Goal: Find specific page/section: Find specific page/section

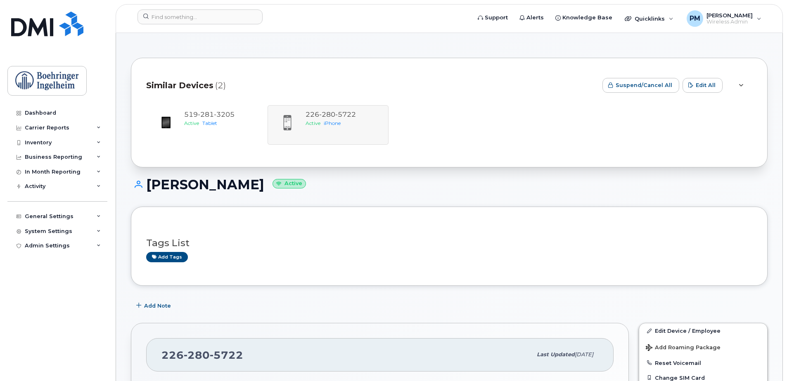
scroll to position [206, 0]
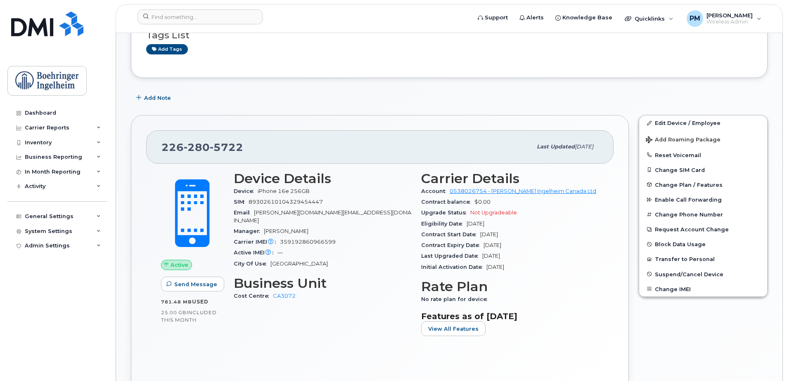
scroll to position [165, 0]
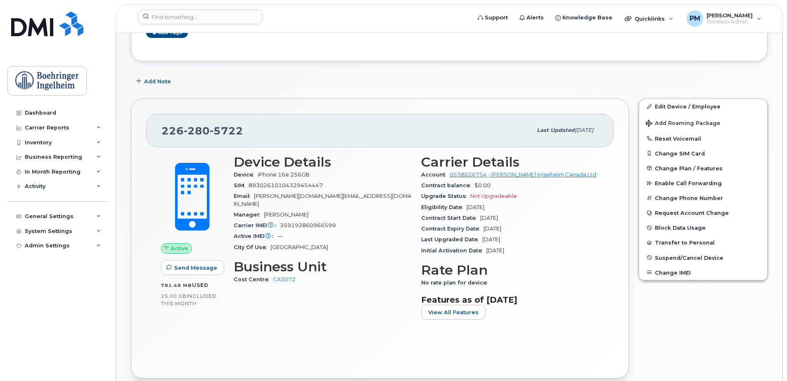
drag, startPoint x: 485, startPoint y: 240, endPoint x: 506, endPoint y: 242, distance: 20.8
click at [500, 242] on span "[DATE]" at bounding box center [491, 240] width 18 height 6
drag, startPoint x: 506, startPoint y: 242, endPoint x: 510, endPoint y: 237, distance: 6.8
click at [500, 237] on span "[DATE]" at bounding box center [491, 240] width 18 height 6
click at [201, 17] on input at bounding box center [199, 16] width 125 height 15
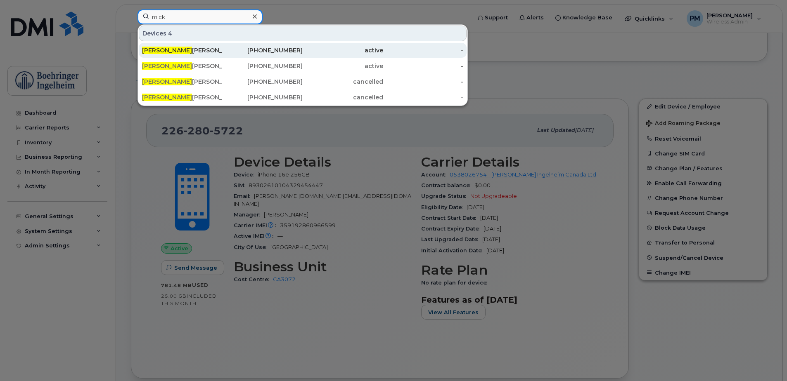
type input "mick"
click at [303, 45] on div "519-562-9614" at bounding box center [343, 50] width 80 height 15
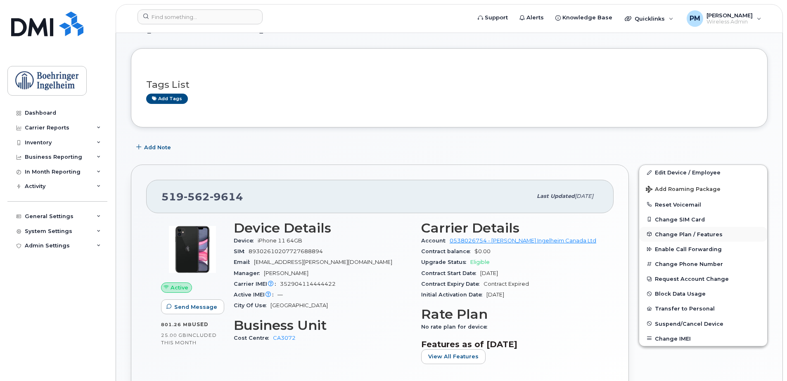
scroll to position [124, 0]
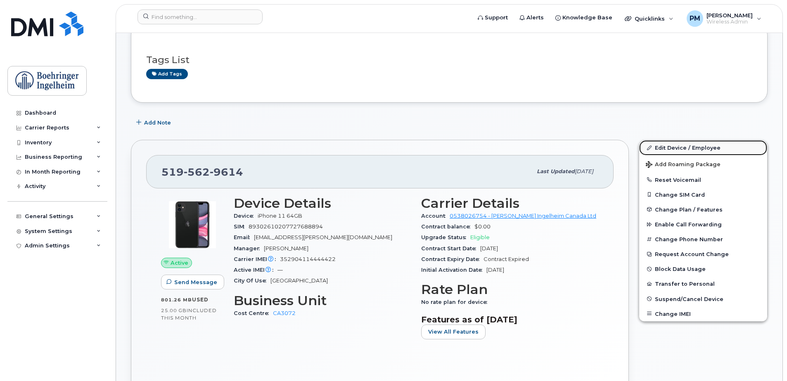
click at [688, 153] on link "Edit Device / Employee" at bounding box center [703, 147] width 128 height 15
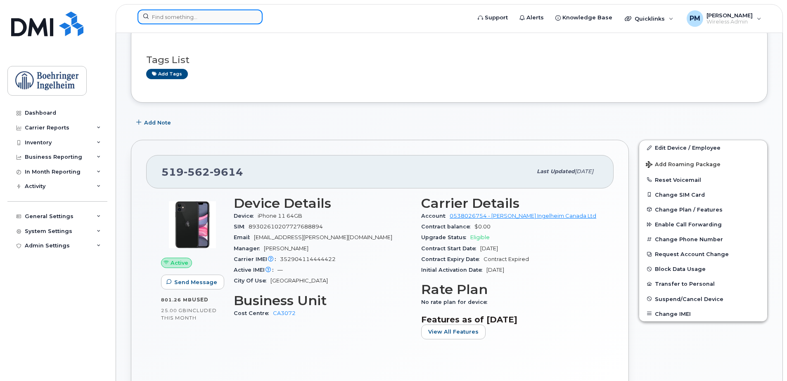
click at [182, 20] on input at bounding box center [199, 16] width 125 height 15
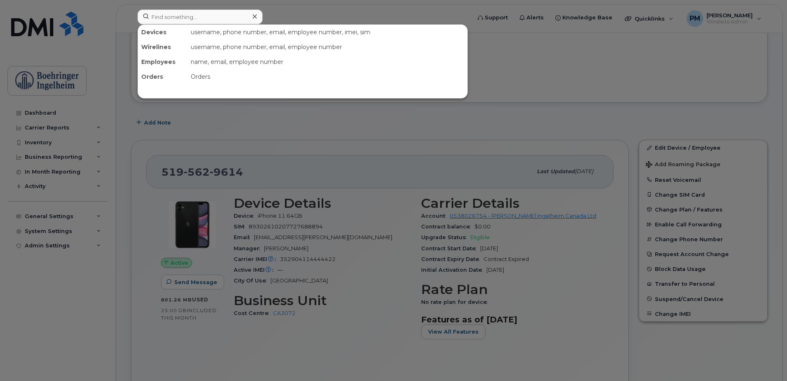
click at [365, 140] on div at bounding box center [393, 190] width 787 height 381
click at [160, 12] on input at bounding box center [199, 16] width 125 height 15
click at [333, 125] on div at bounding box center [393, 190] width 787 height 381
click at [169, 21] on input at bounding box center [199, 16] width 125 height 15
click at [373, 106] on div at bounding box center [393, 190] width 787 height 381
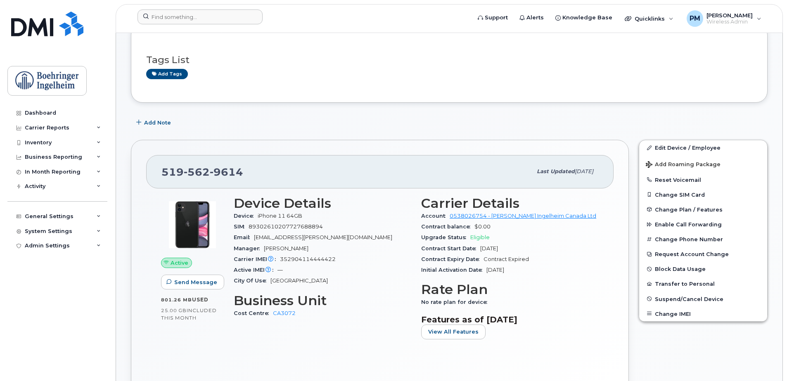
drag, startPoint x: 544, startPoint y: 250, endPoint x: 470, endPoint y: 247, distance: 74.3
click at [470, 247] on div "Contract Start Date Jun 25, 2020" at bounding box center [509, 249] width 177 height 11
drag, startPoint x: 470, startPoint y: 247, endPoint x: 485, endPoint y: 270, distance: 27.3
click at [485, 270] on div "Initial Activation Date Jun 25, 2020" at bounding box center [509, 270] width 177 height 11
drag, startPoint x: 485, startPoint y: 270, endPoint x: 553, endPoint y: 253, distance: 70.8
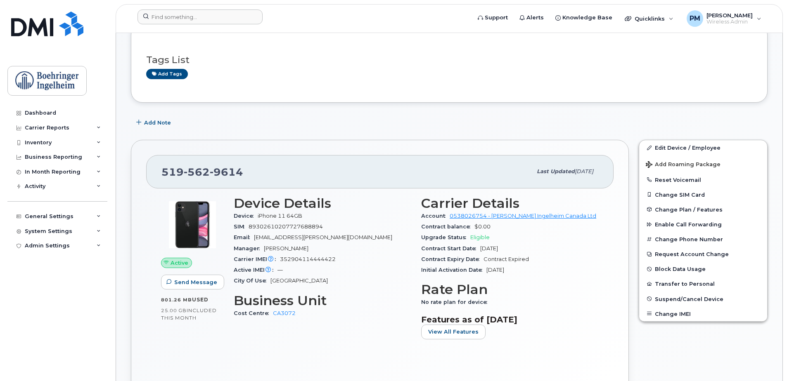
click at [553, 253] on div "Contract Start Date Jun 25, 2020" at bounding box center [509, 249] width 177 height 11
drag, startPoint x: 553, startPoint y: 253, endPoint x: 570, endPoint y: 296, distance: 46.9
click at [570, 296] on h3 "Rate Plan" at bounding box center [509, 289] width 177 height 15
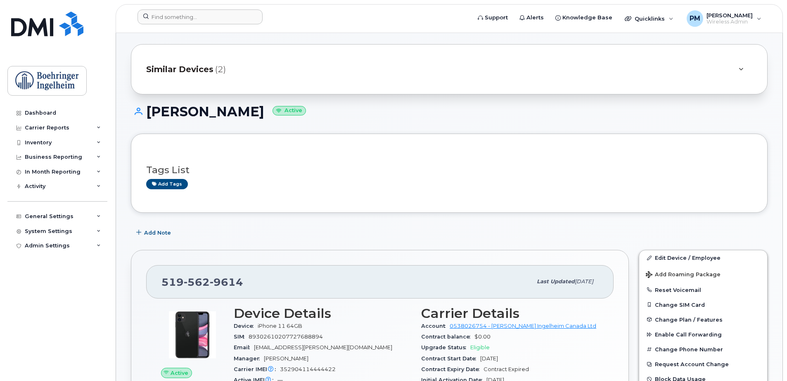
scroll to position [0, 0]
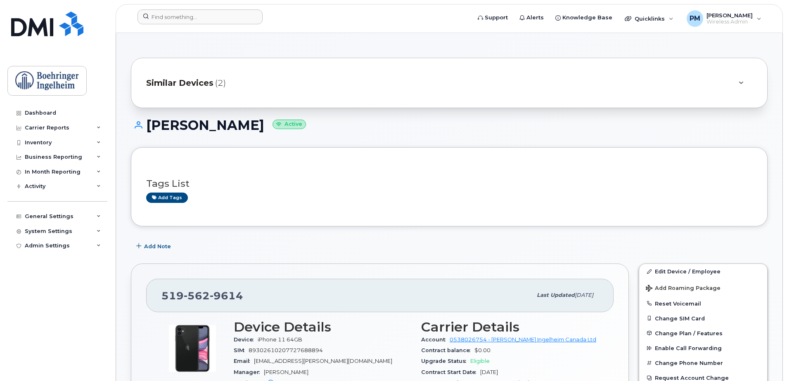
click at [225, 87] on span "(2)" at bounding box center [220, 83] width 11 height 12
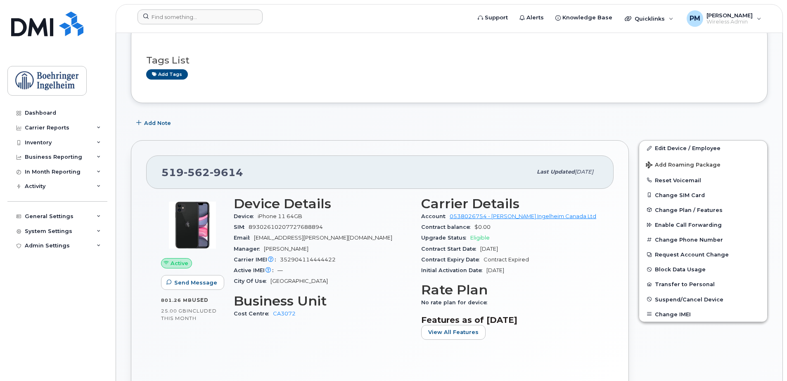
scroll to position [248, 0]
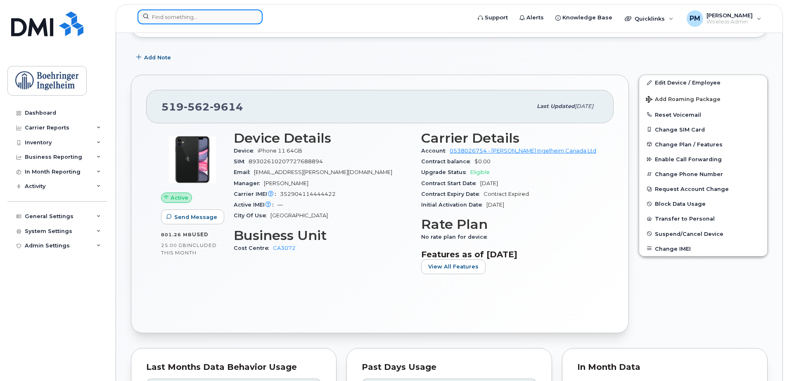
click at [164, 12] on input at bounding box center [199, 16] width 125 height 15
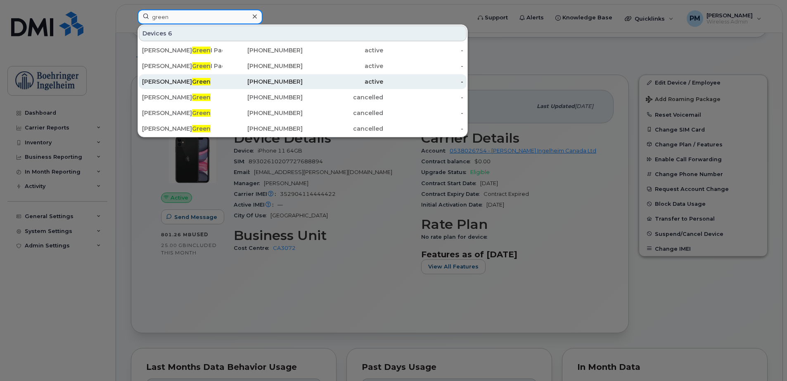
type input "green"
click at [192, 82] on span "Green" at bounding box center [201, 81] width 19 height 7
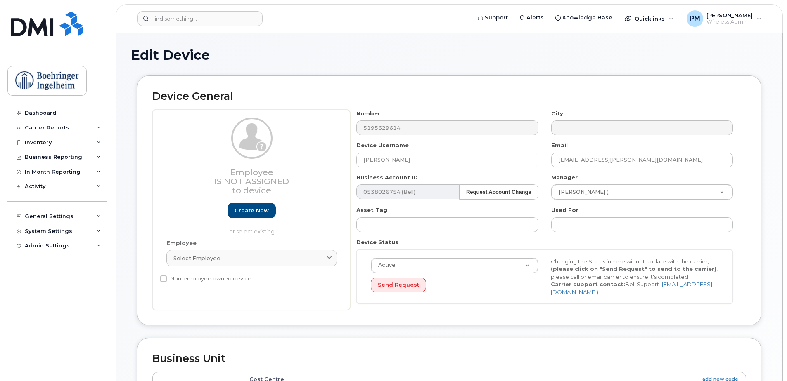
click at [345, 128] on div "Employee Is not assigned to device Create new or select existing Employee Selec…" at bounding box center [449, 210] width 594 height 201
drag, startPoint x: 345, startPoint y: 128, endPoint x: 314, endPoint y: 51, distance: 82.8
click at [314, 51] on h1 "Edit Device" at bounding box center [449, 55] width 636 height 14
click at [329, 129] on div "Employee Is not assigned to device Create new or select existing Employee Selec…" at bounding box center [449, 210] width 594 height 201
drag, startPoint x: 329, startPoint y: 129, endPoint x: 322, endPoint y: 64, distance: 66.1
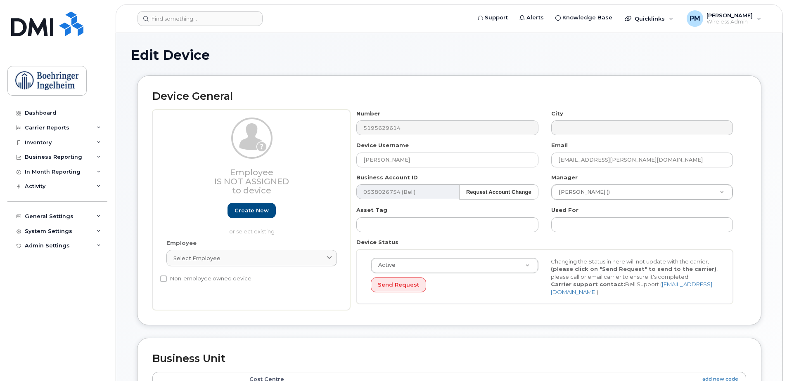
click at [322, 64] on div "Edit Device" at bounding box center [449, 62] width 636 height 28
click at [284, 126] on div "Employee Is not assigned to device Create new or select existing Employee Selec…" at bounding box center [449, 210] width 594 height 201
drag, startPoint x: 284, startPoint y: 126, endPoint x: 295, endPoint y: 40, distance: 87.0
click at [295, 40] on div "Edit Device Device General Employee Is not assigned to device Create new or sel…" at bounding box center [449, 366] width 666 height 667
click at [351, 128] on div "Number 5195629614" at bounding box center [447, 123] width 194 height 26
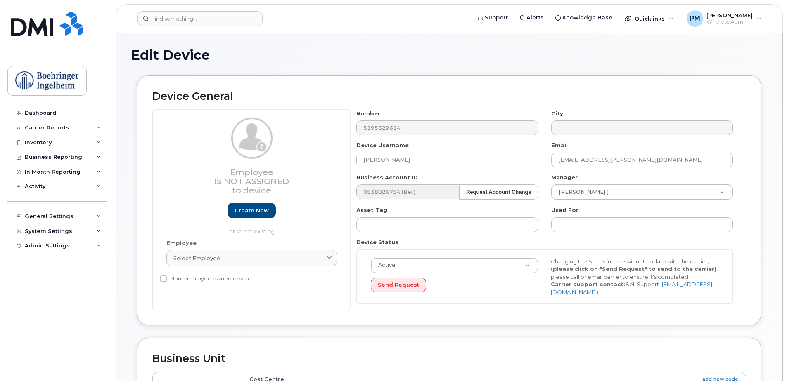
drag, startPoint x: 351, startPoint y: 128, endPoint x: 294, endPoint y: 38, distance: 106.1
click at [294, 38] on div "Edit Device Device General Employee Is not assigned to device Create new or sel…" at bounding box center [449, 366] width 666 height 667
click at [318, 129] on div "Employee Is not assigned to device Create new or select existing Employee Selec…" at bounding box center [449, 210] width 594 height 201
drag, startPoint x: 318, startPoint y: 129, endPoint x: 265, endPoint y: 41, distance: 102.2
click at [265, 41] on div "Edit Device Device General Employee Is not assigned to device Create new or sel…" at bounding box center [449, 366] width 666 height 667
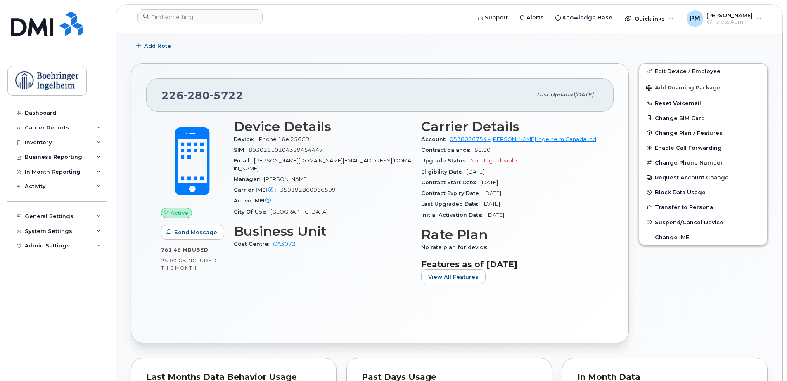
scroll to position [206, 0]
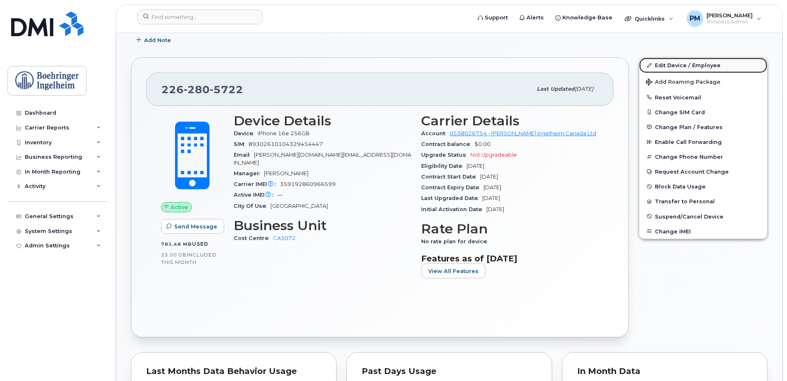
click at [707, 67] on link "Edit Device / Employee" at bounding box center [703, 65] width 128 height 15
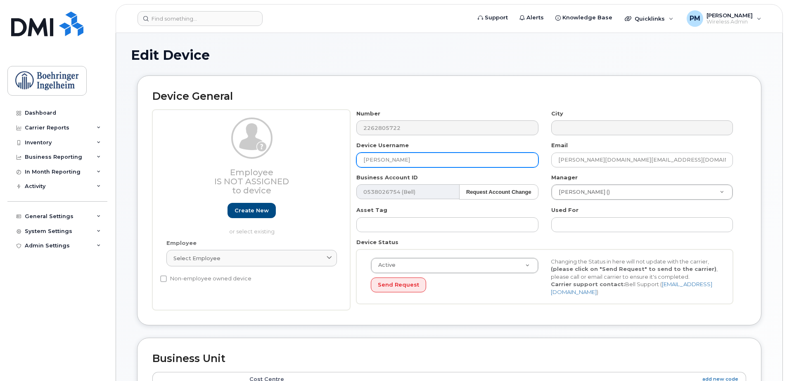
drag, startPoint x: 408, startPoint y: 157, endPoint x: 351, endPoint y: 164, distance: 57.8
click at [351, 164] on div "Device Username [PERSON_NAME]" at bounding box center [447, 155] width 194 height 26
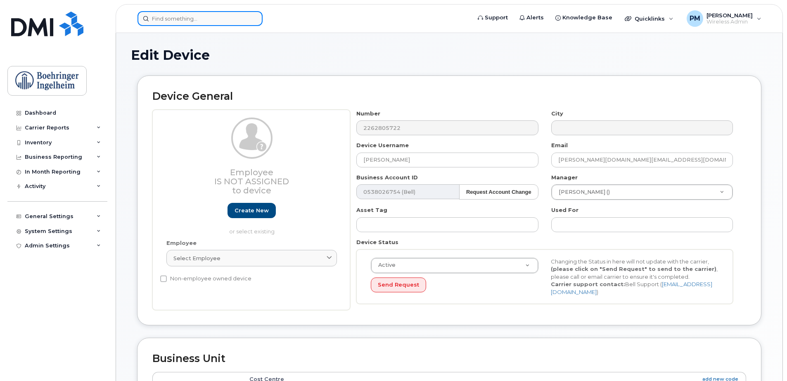
drag, startPoint x: 245, startPoint y: 19, endPoint x: 239, endPoint y: 21, distance: 6.8
click at [242, 21] on input at bounding box center [199, 18] width 125 height 15
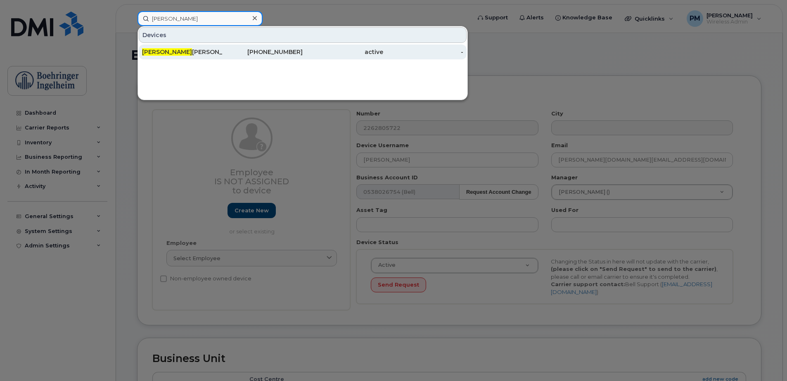
type input "[PERSON_NAME]"
click at [303, 58] on div "416-859-0290" at bounding box center [343, 52] width 80 height 15
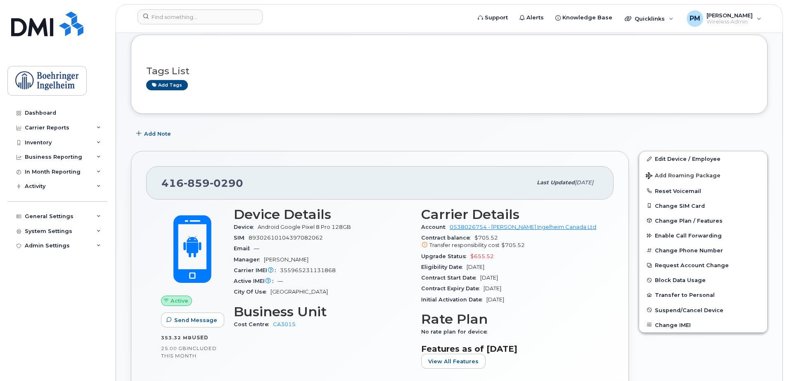
scroll to position [83, 0]
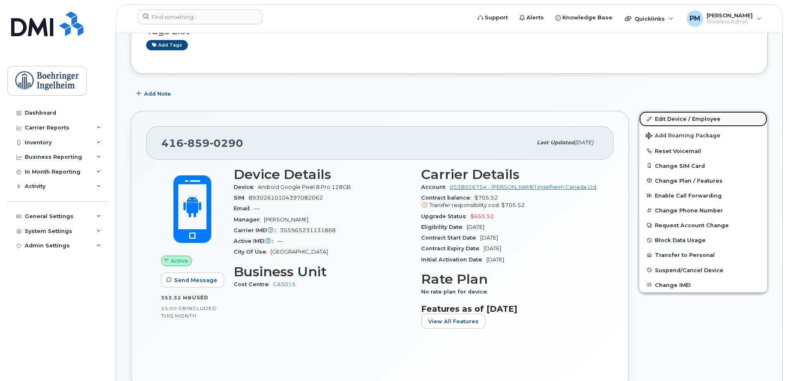
click at [683, 118] on link "Edit Device / Employee" at bounding box center [703, 118] width 128 height 15
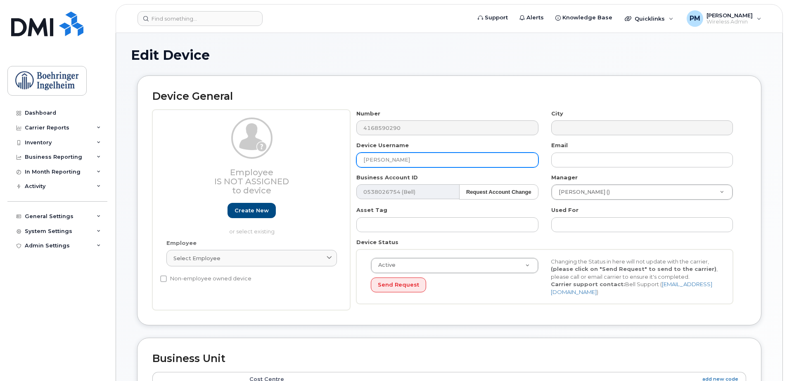
drag, startPoint x: 420, startPoint y: 157, endPoint x: 312, endPoint y: 159, distance: 107.3
click at [312, 159] on div "Employee Is not assigned to device Create new or select existing Employee Selec…" at bounding box center [449, 210] width 594 height 201
